Goal: Information Seeking & Learning: Learn about a topic

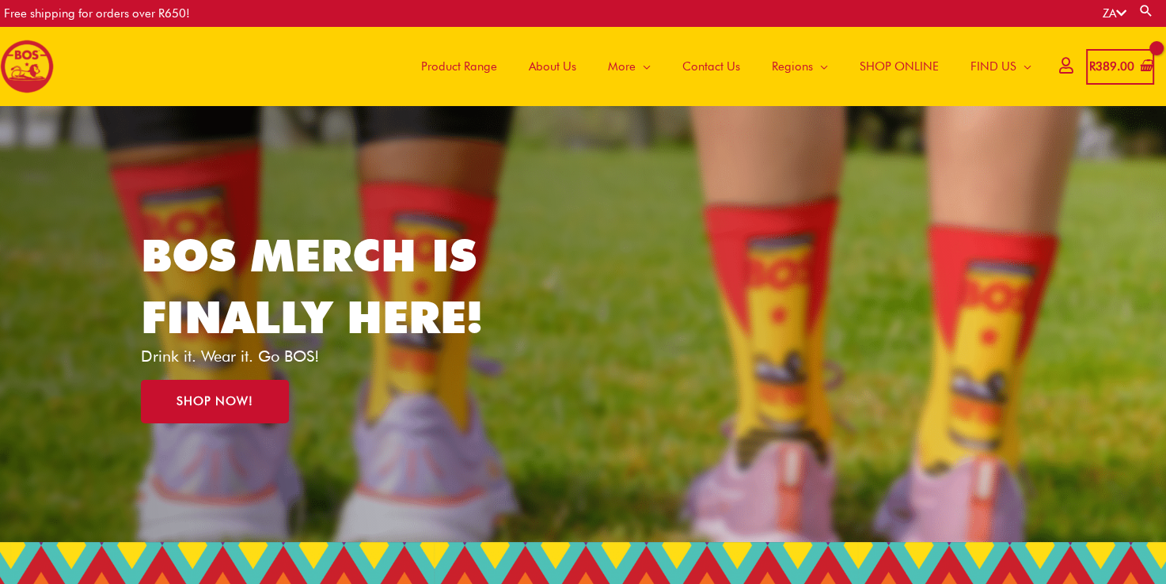
click at [883, 63] on span "SHOP ONLINE" at bounding box center [899, 66] width 79 height 47
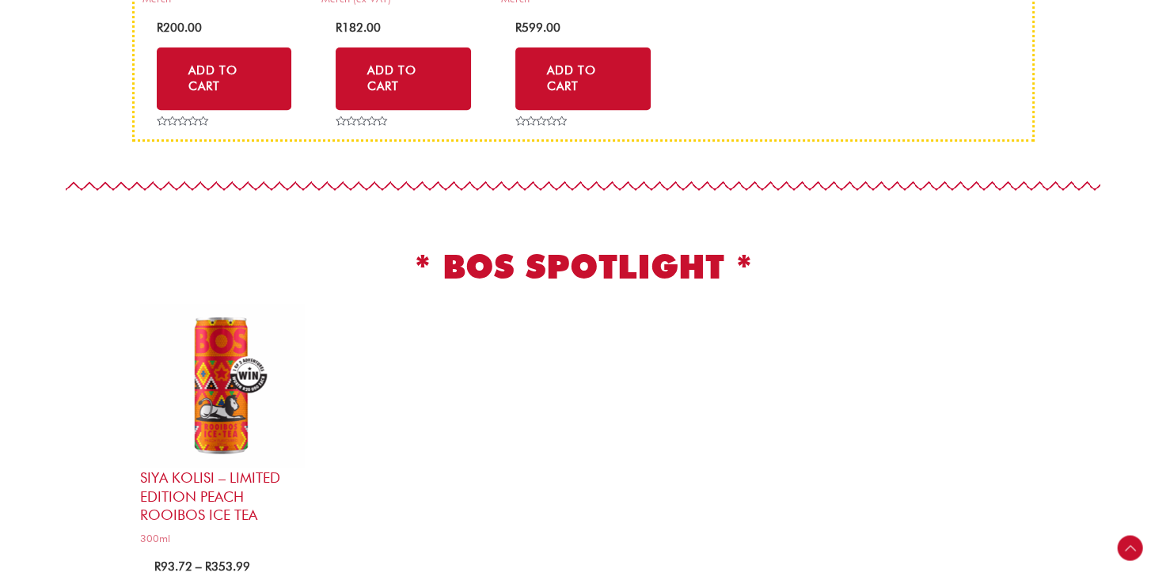
scroll to position [696, 0]
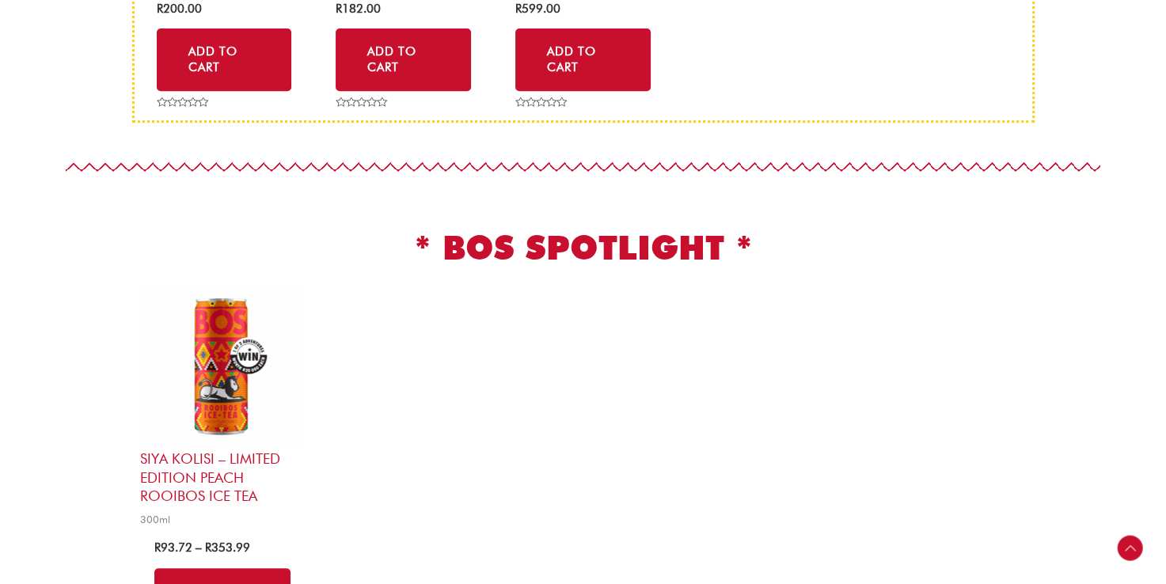
click at [211, 369] on img at bounding box center [222, 367] width 165 height 165
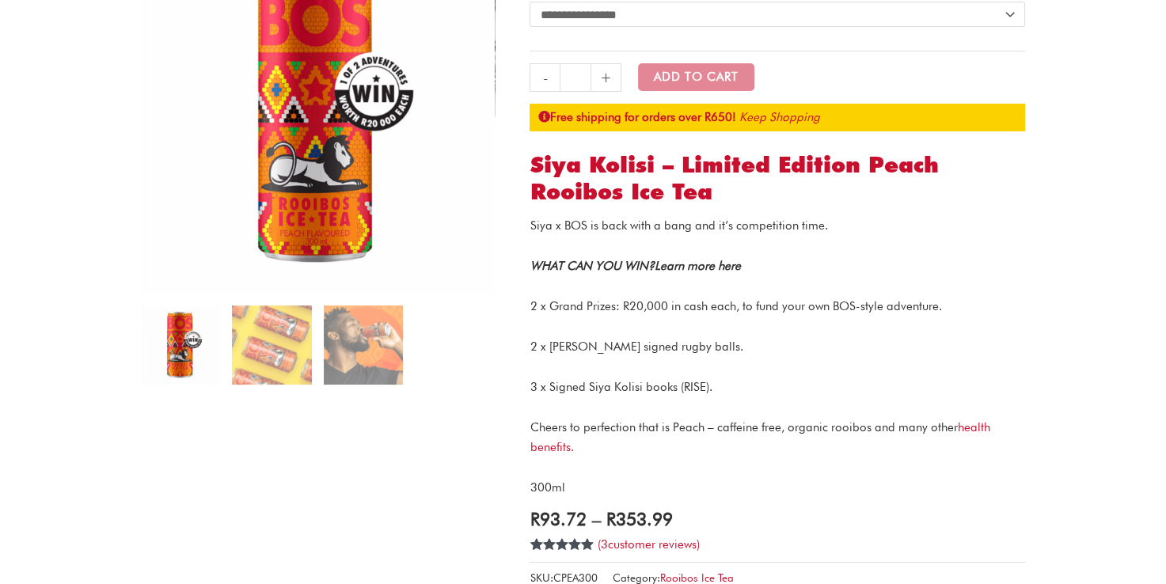
click at [674, 267] on link "Learn more here" at bounding box center [697, 266] width 86 height 14
click at [899, 228] on p "Siya x BOS is back with a bang and it’s competition time." at bounding box center [776, 226] width 495 height 20
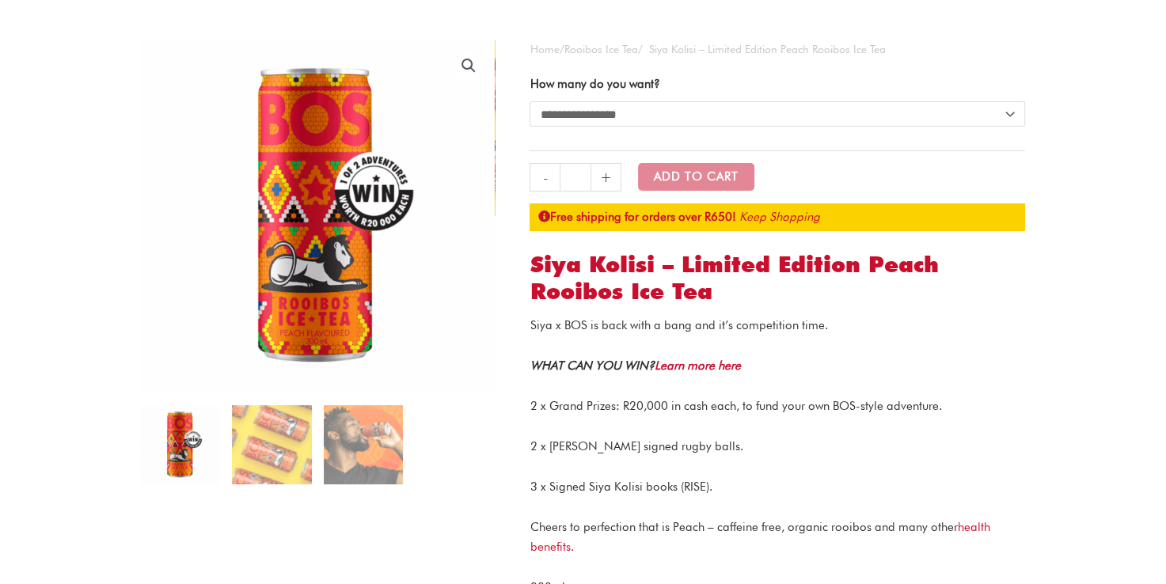
scroll to position [119, 0]
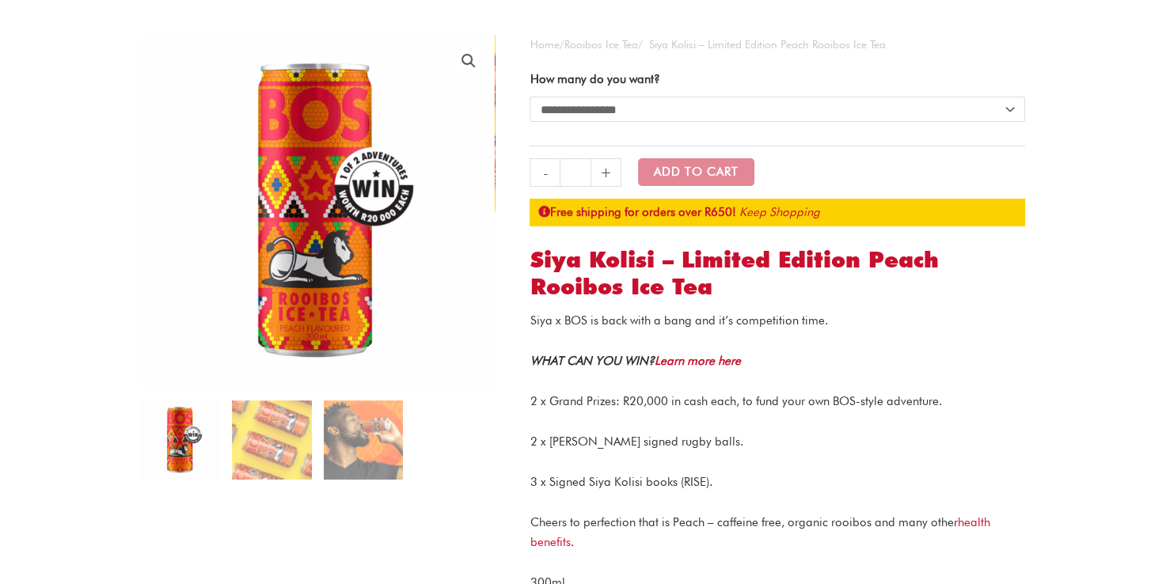
click at [728, 311] on div "**********" at bounding box center [776, 383] width 495 height 696
click at [753, 319] on p "Siya x BOS is back with a bang and it’s competition time." at bounding box center [776, 321] width 495 height 20
drag, startPoint x: 753, startPoint y: 319, endPoint x: 912, endPoint y: 329, distance: 158.6
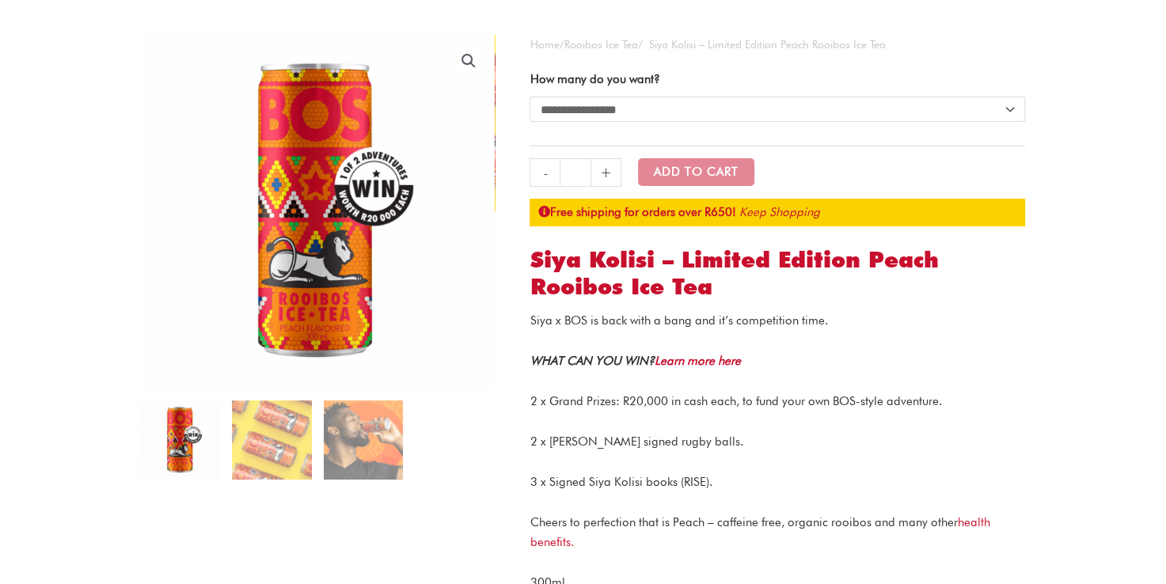
click at [912, 329] on p "Siya x BOS is back with a bang and it’s competition time." at bounding box center [776, 321] width 495 height 20
click at [1009, 347] on div "Siya x BOS is back with a bang and it’s competition time. WHAT CAN YOU WIN? Lea…" at bounding box center [776, 452] width 495 height 282
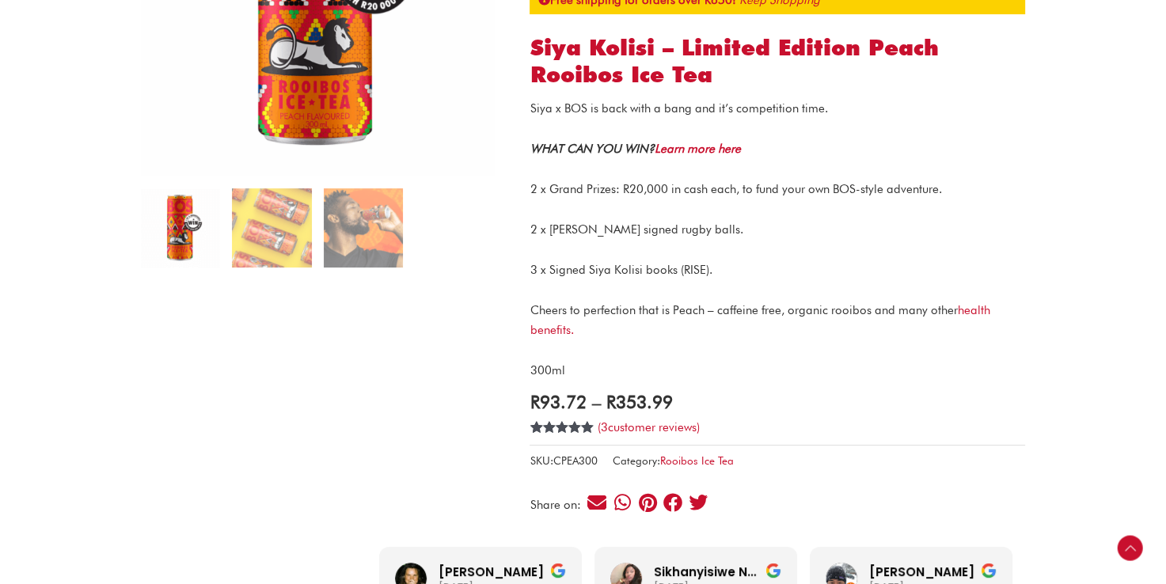
scroll to position [332, 0]
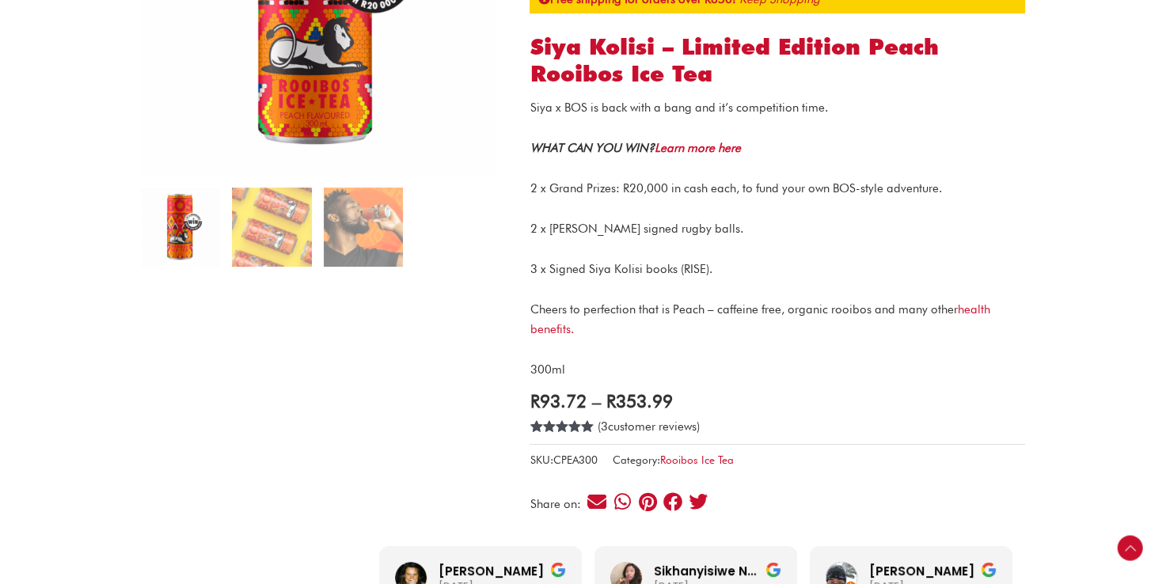
click at [643, 429] on link "( 3 customer reviews)" at bounding box center [648, 426] width 102 height 14
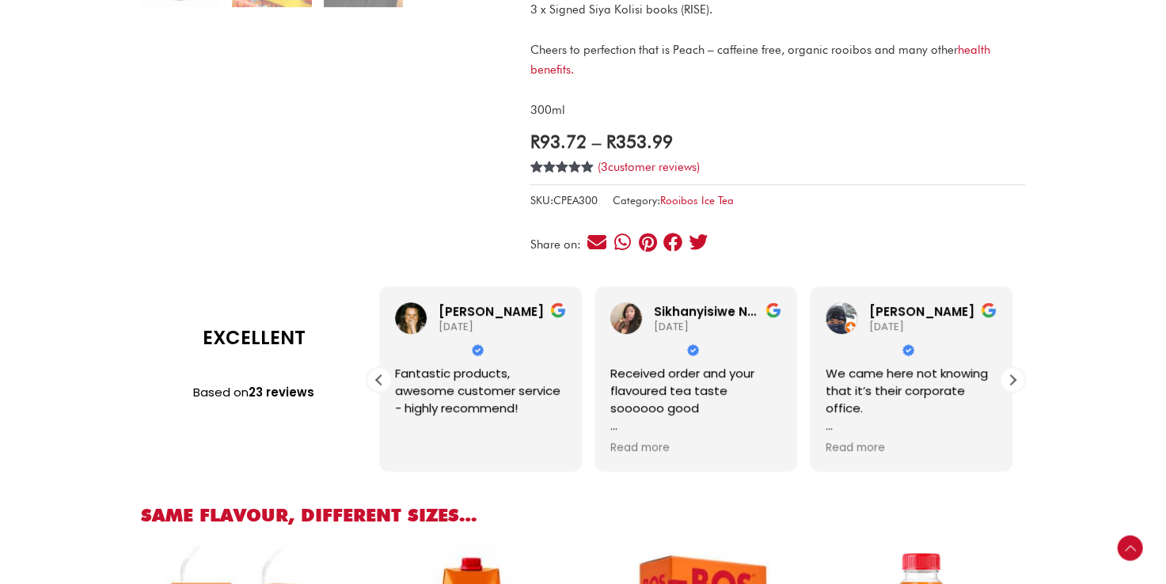
scroll to position [605, 0]
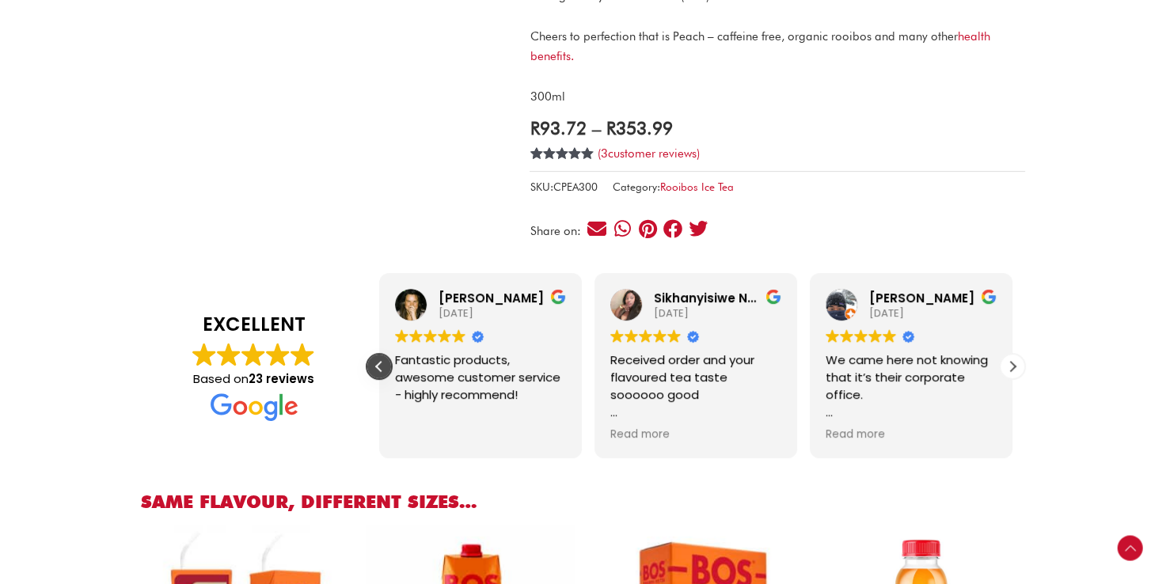
click at [378, 366] on div "Previous review" at bounding box center [379, 367] width 24 height 24
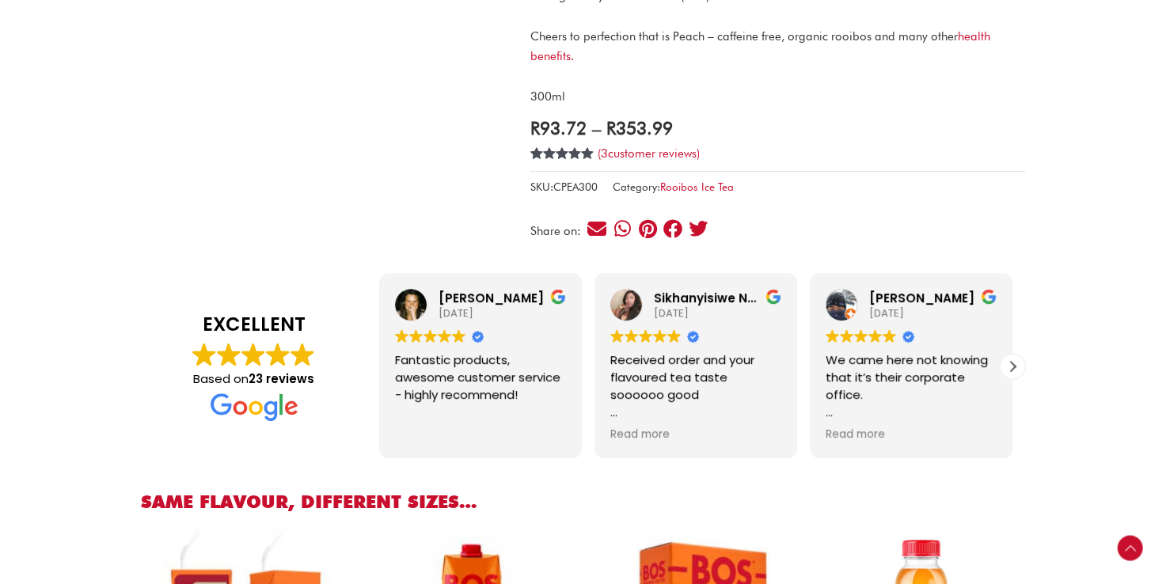
click at [379, 366] on div "Lauren Berrington 2023-01-24 Trustindex verifies that the original source of th…" at bounding box center [480, 365] width 203 height 185
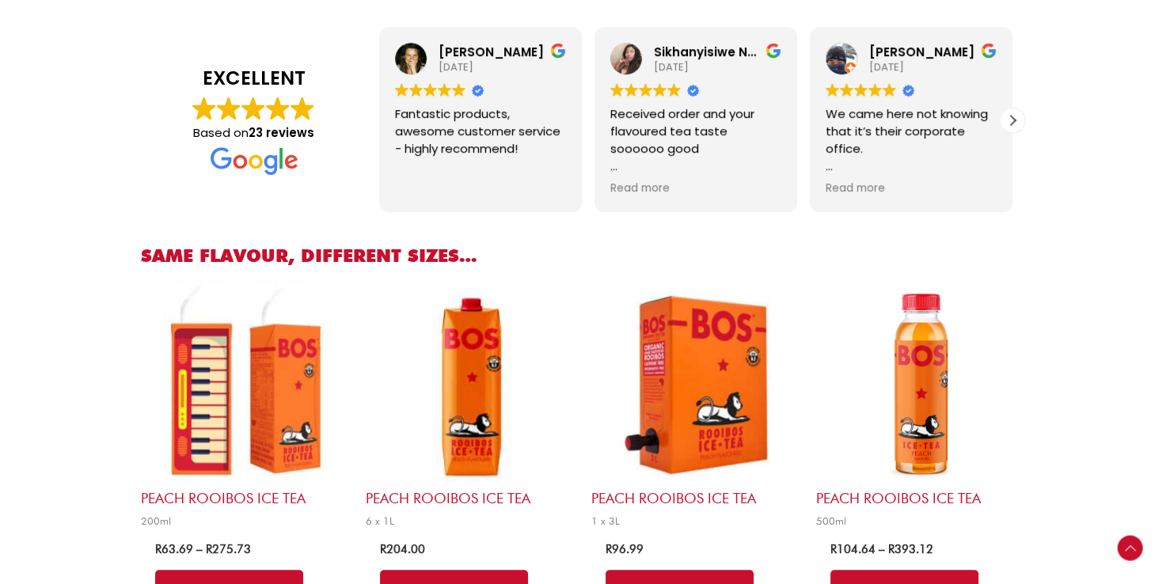
scroll to position [853, 0]
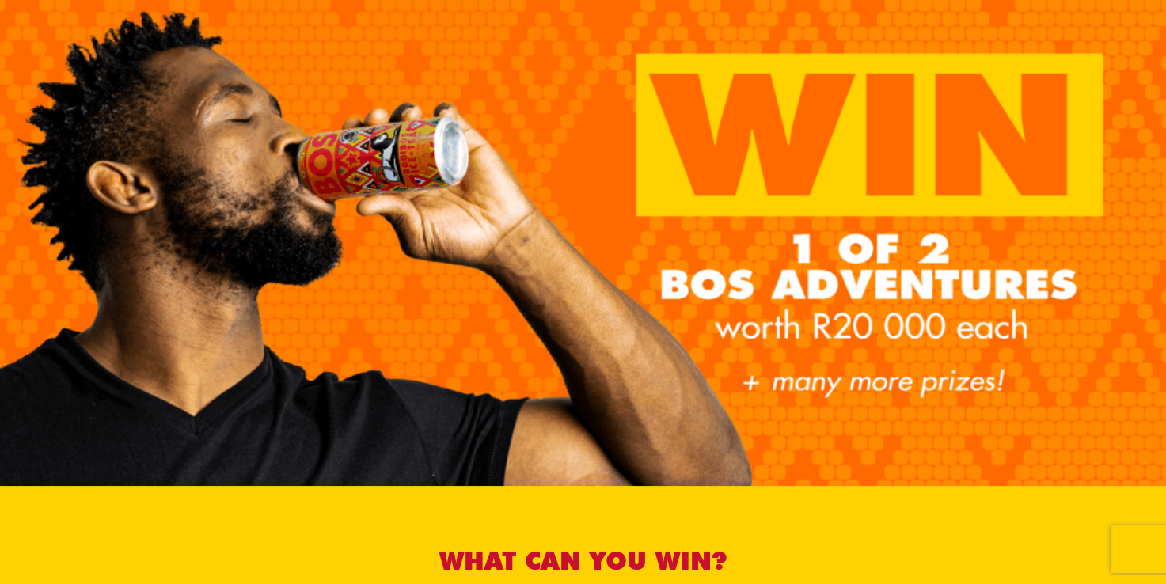
click at [1133, 297] on img at bounding box center [583, 243] width 1166 height 486
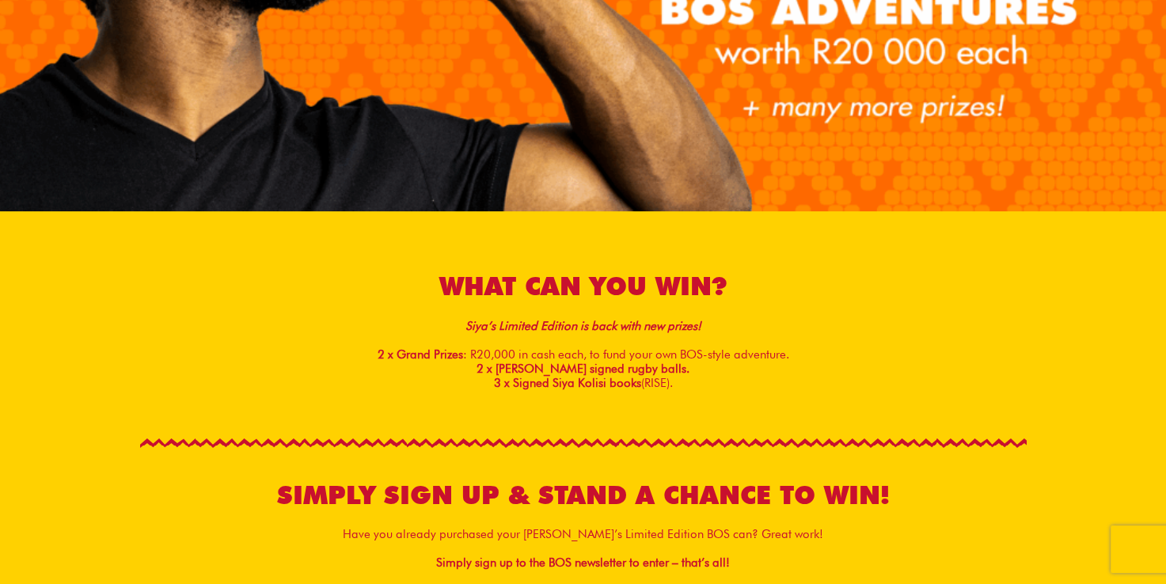
scroll to position [247, 0]
